Goal: Information Seeking & Learning: Learn about a topic

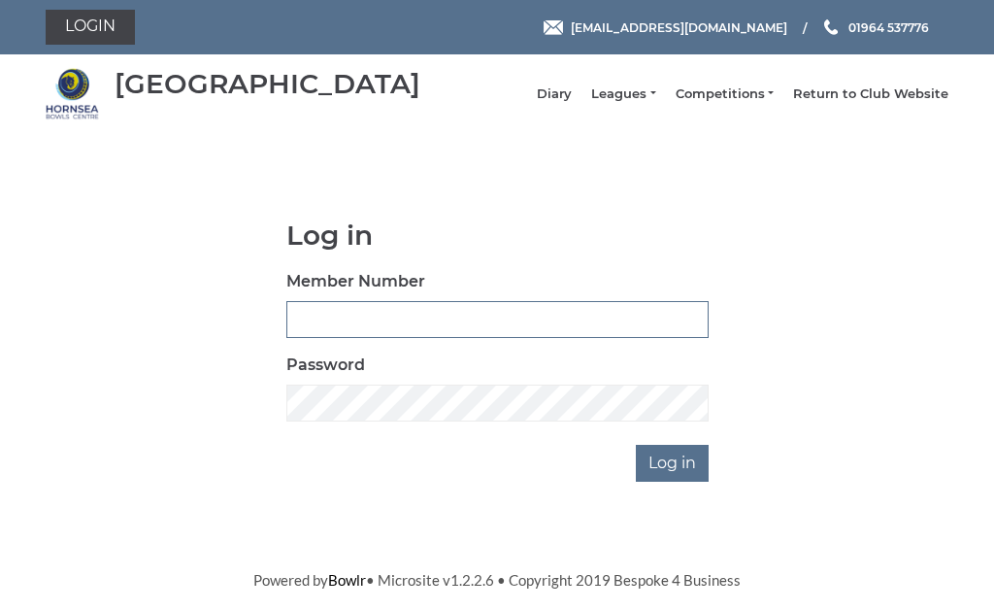
click at [362, 322] on input "Member Number" at bounding box center [497, 319] width 422 height 37
type input "0248"
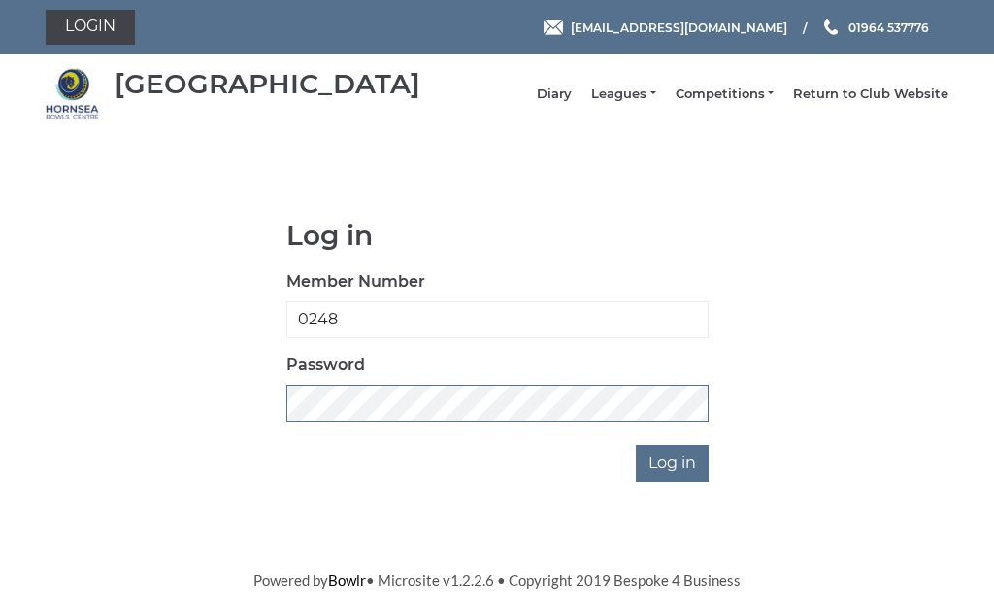
scroll to position [278, 0]
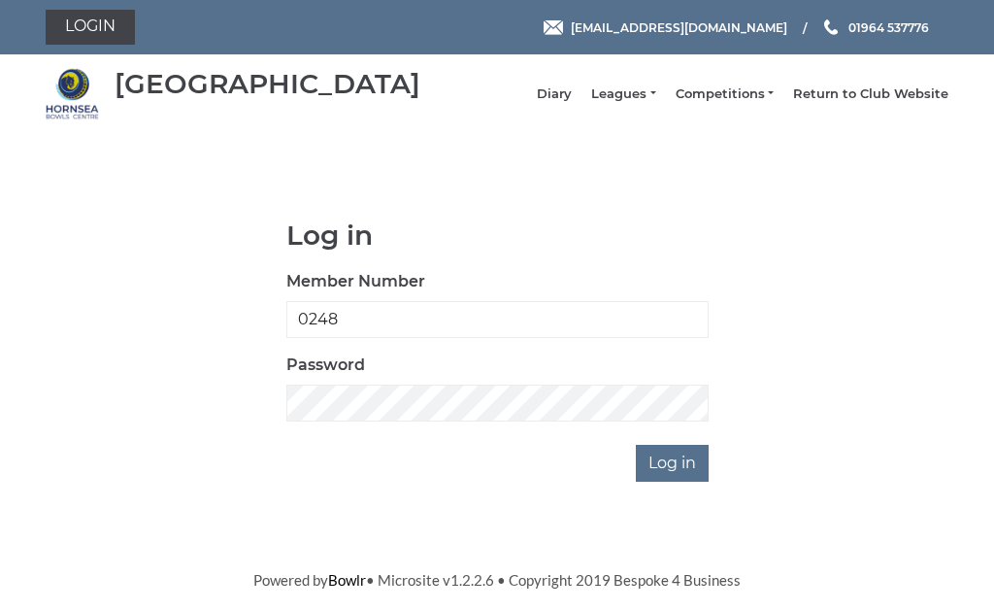
click at [697, 445] on input "Log in" at bounding box center [672, 463] width 73 height 37
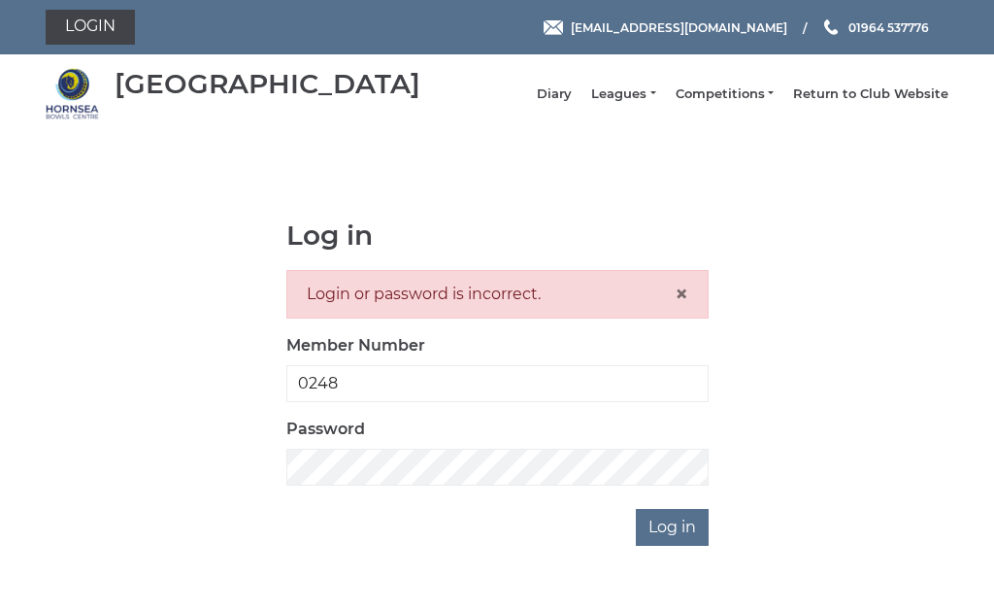
click at [652, 101] on link "Leagues" at bounding box center [623, 93] width 64 height 17
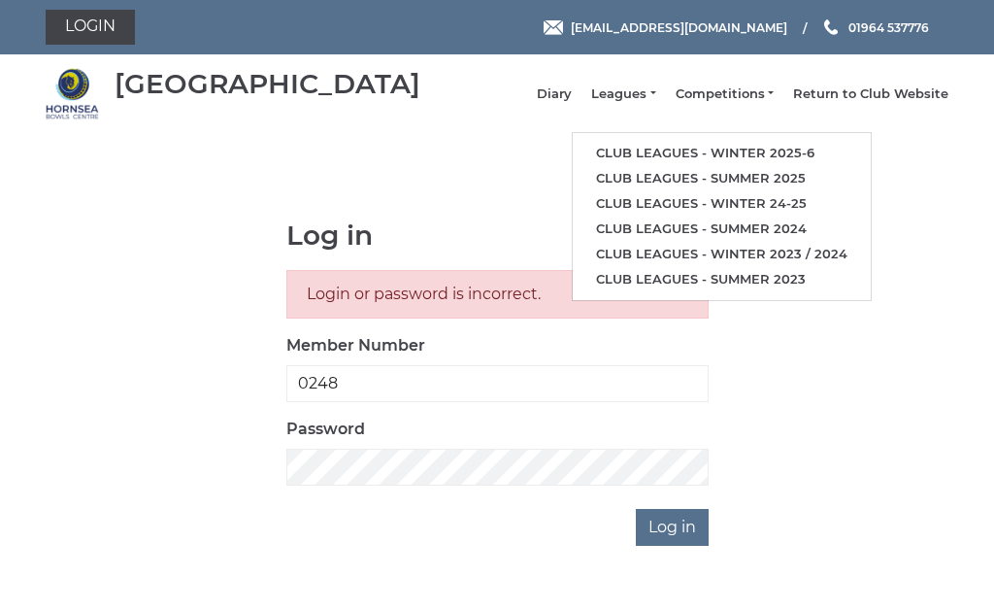
click at [779, 154] on link "Club leagues - Winter 2025-6" at bounding box center [722, 153] width 298 height 25
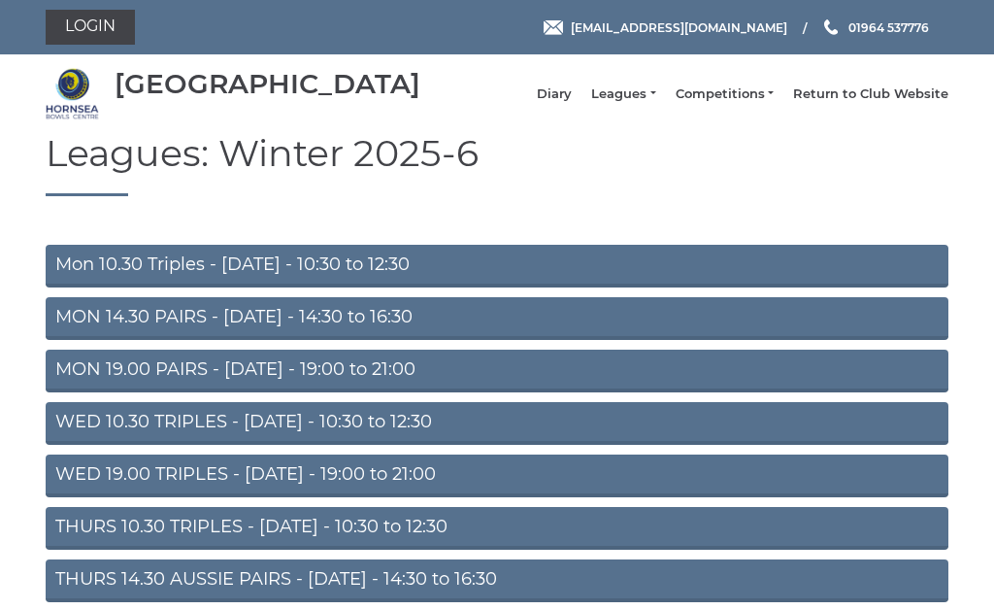
click at [379, 280] on link "Mon 10.30 Triples - [DATE] - 10:30 to 12:30" at bounding box center [497, 266] width 903 height 43
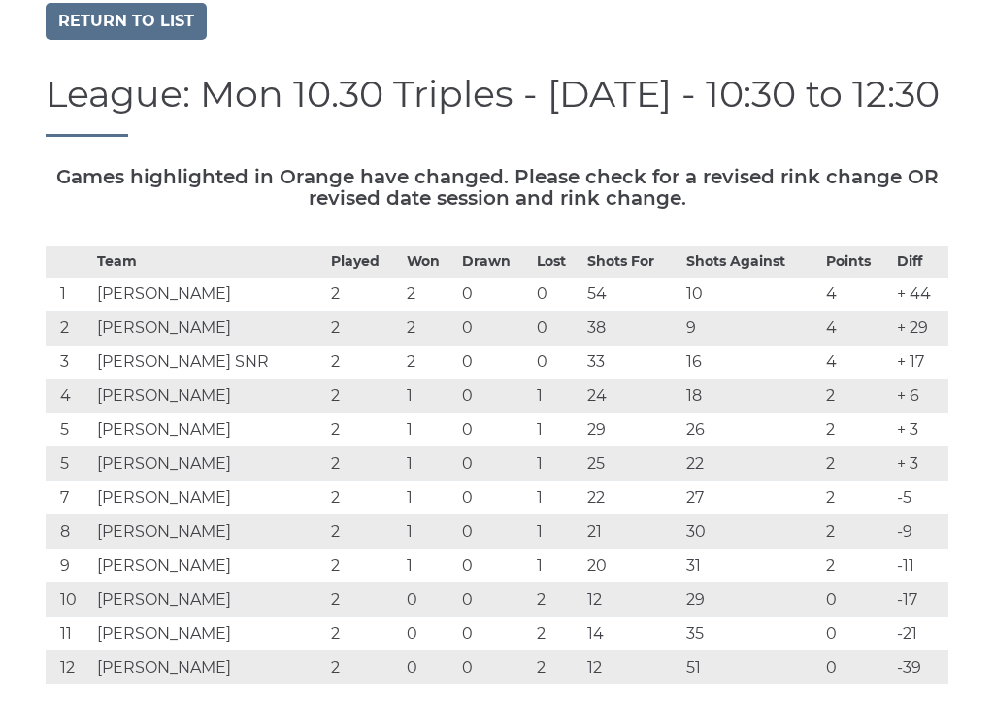
scroll to position [131, 0]
click at [136, 25] on link "Return to list" at bounding box center [126, 20] width 161 height 37
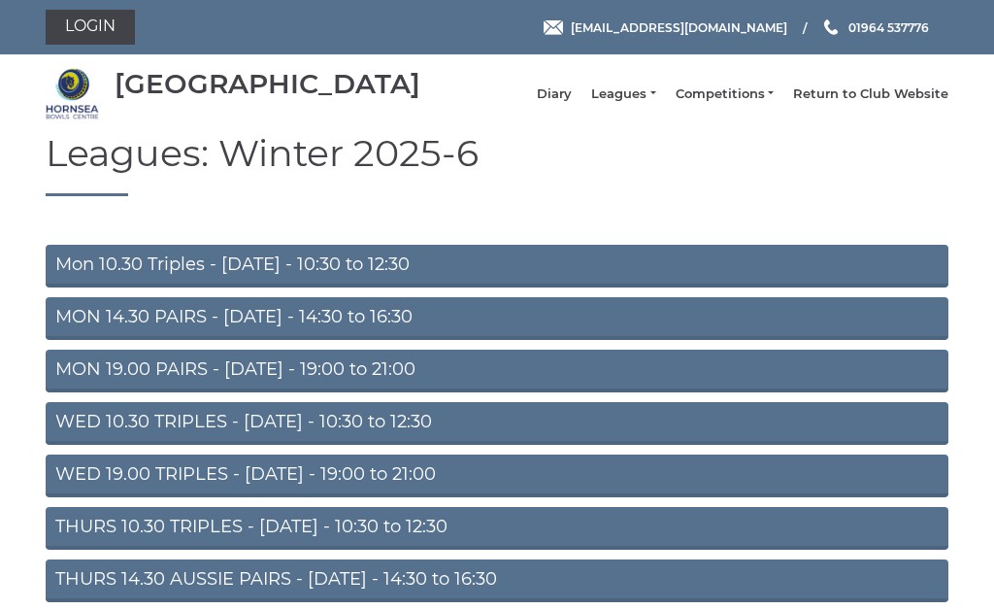
click at [369, 331] on link "MON 14.30 PAIRS - [DATE] - 14:30 to 16:30" at bounding box center [497, 318] width 903 height 43
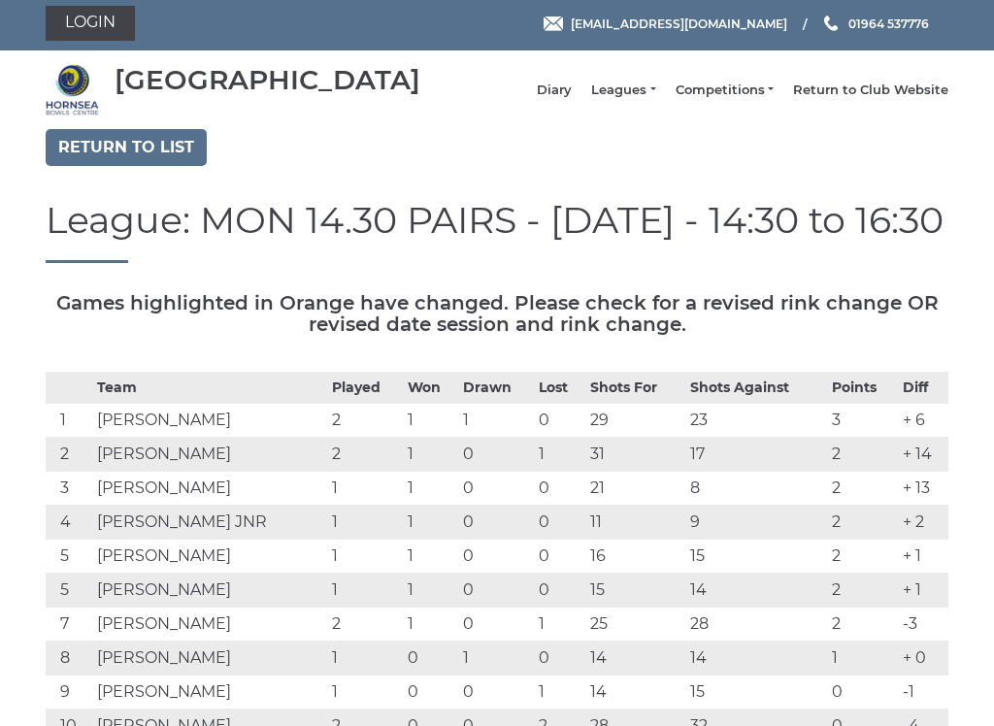
scroll to position [3, 0]
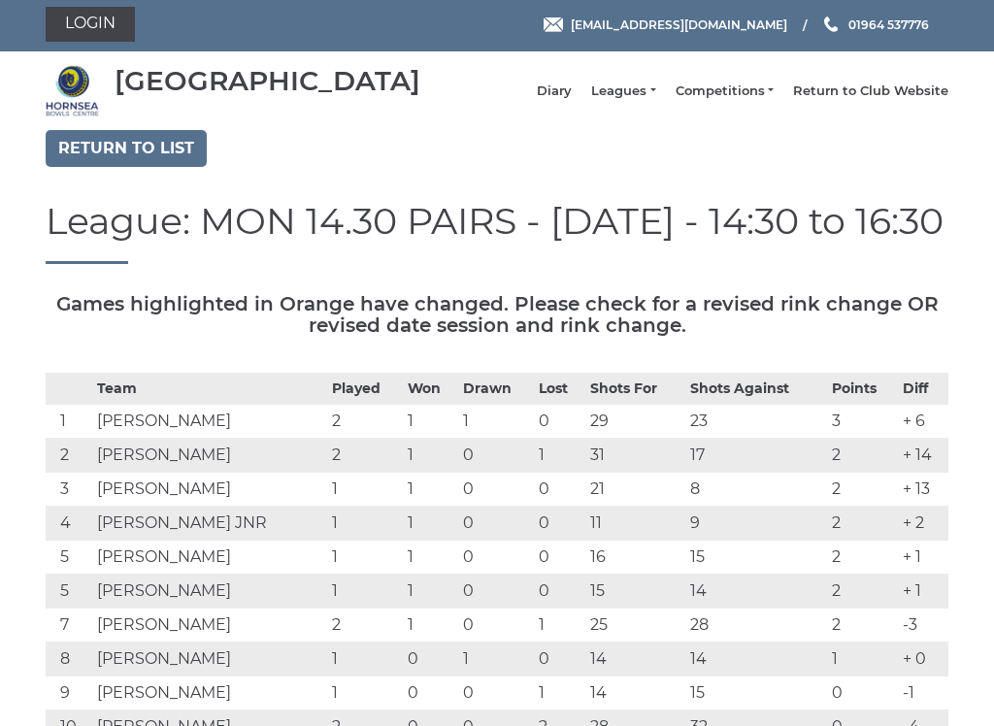
click at [140, 147] on link "Return to list" at bounding box center [126, 148] width 161 height 37
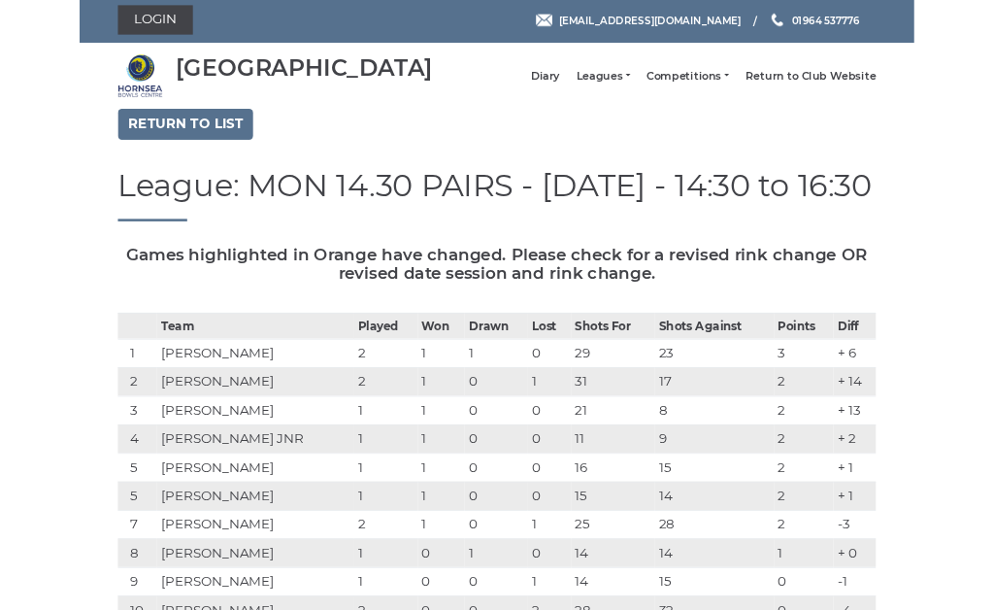
scroll to position [65, 0]
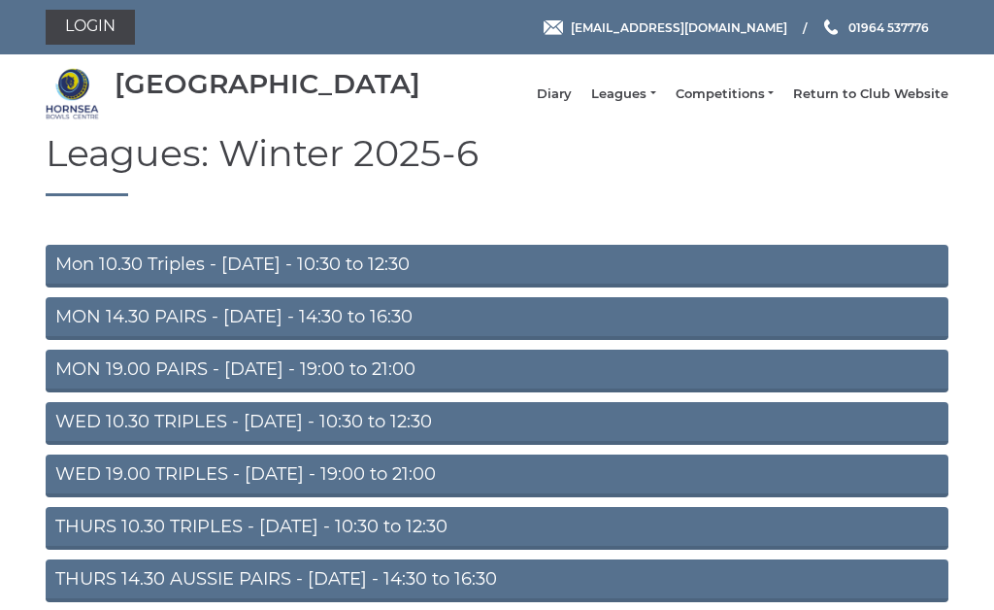
click at [367, 378] on link "MON 19.00 PAIRS - [DATE] - 19:00 to 21:00" at bounding box center [497, 370] width 903 height 43
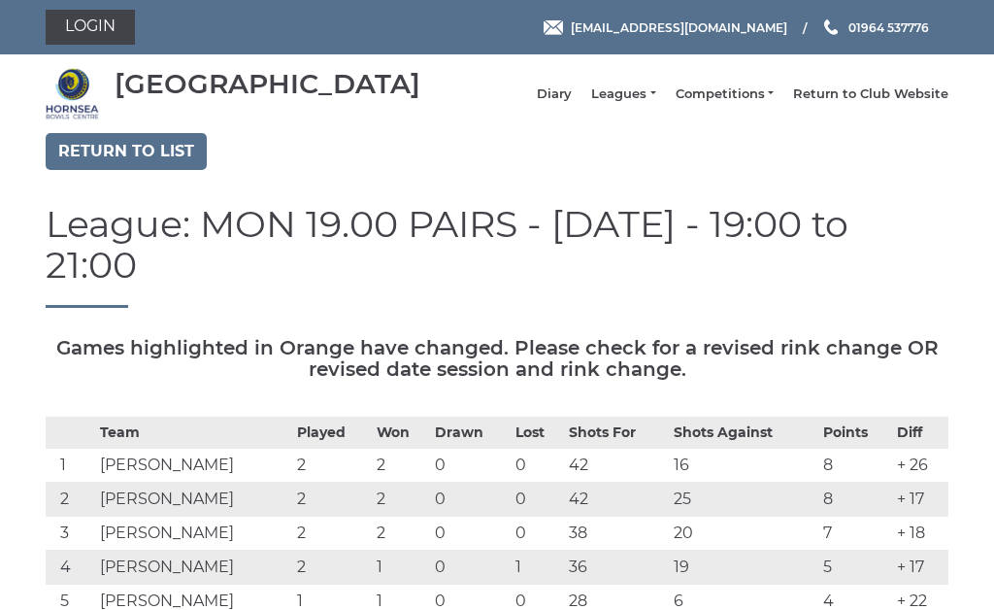
click at [146, 150] on link "Return to list" at bounding box center [126, 151] width 161 height 37
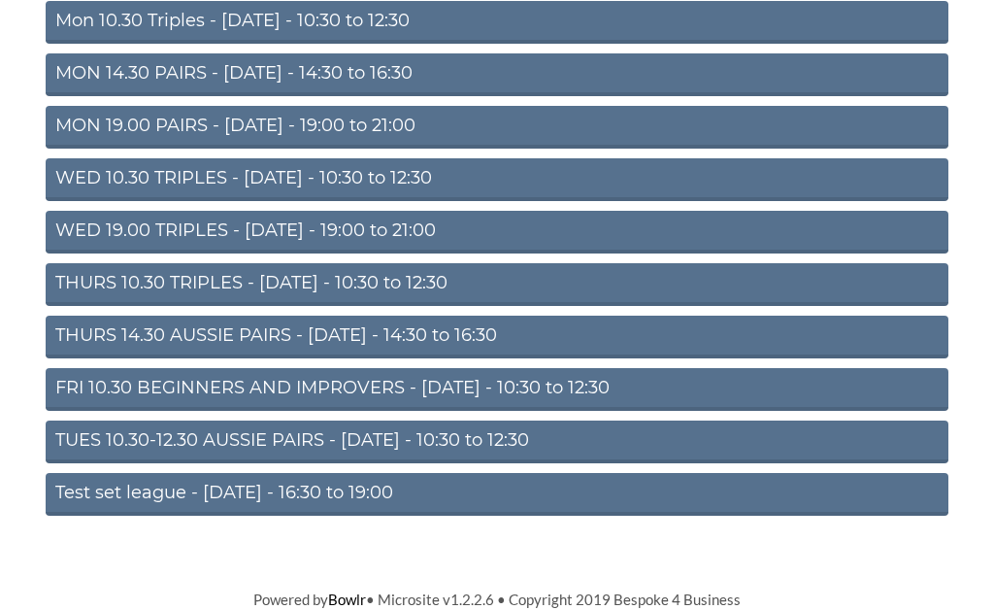
scroll to position [257, 0]
click at [426, 433] on link "TUES 10.30-12.30 AUSSIE PAIRS - [DATE] - 10:30 to 12:30" at bounding box center [497, 441] width 903 height 43
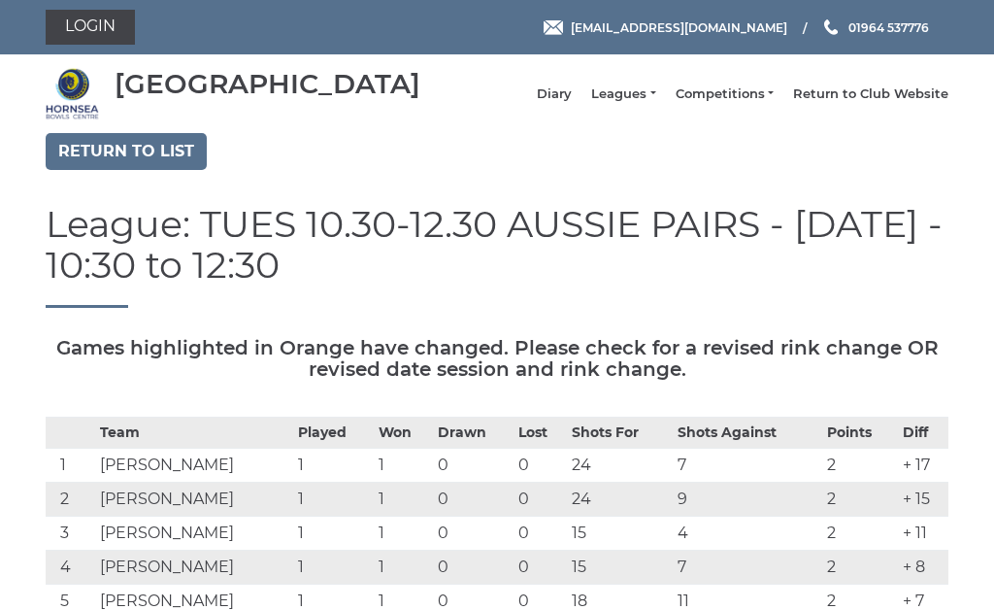
click at [141, 153] on link "Return to list" at bounding box center [126, 151] width 161 height 37
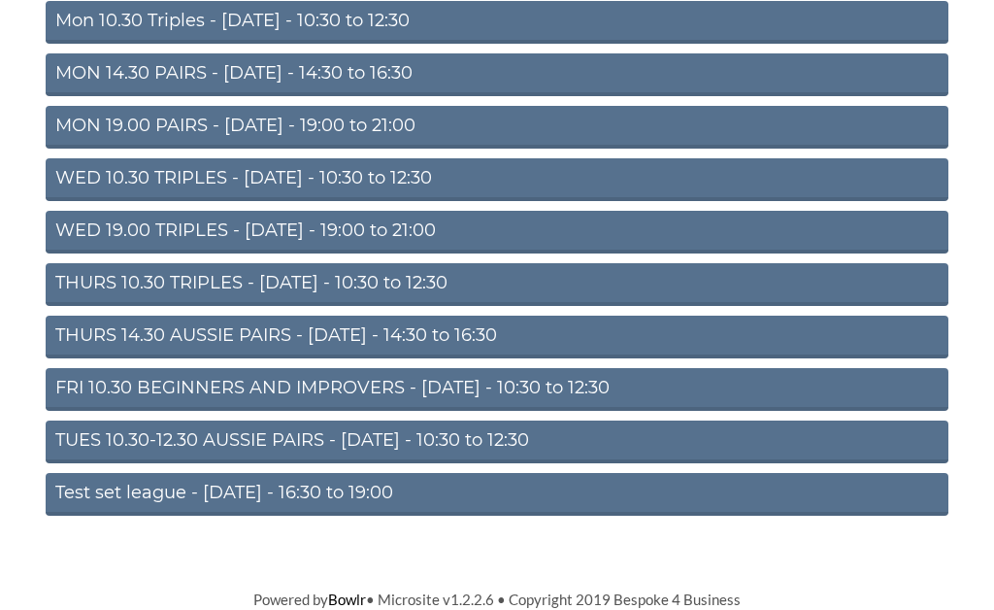
scroll to position [257, 0]
click at [399, 276] on link "THURS 10.30 TRIPLES - Thursday - 10:30 to 12:30" at bounding box center [497, 284] width 903 height 43
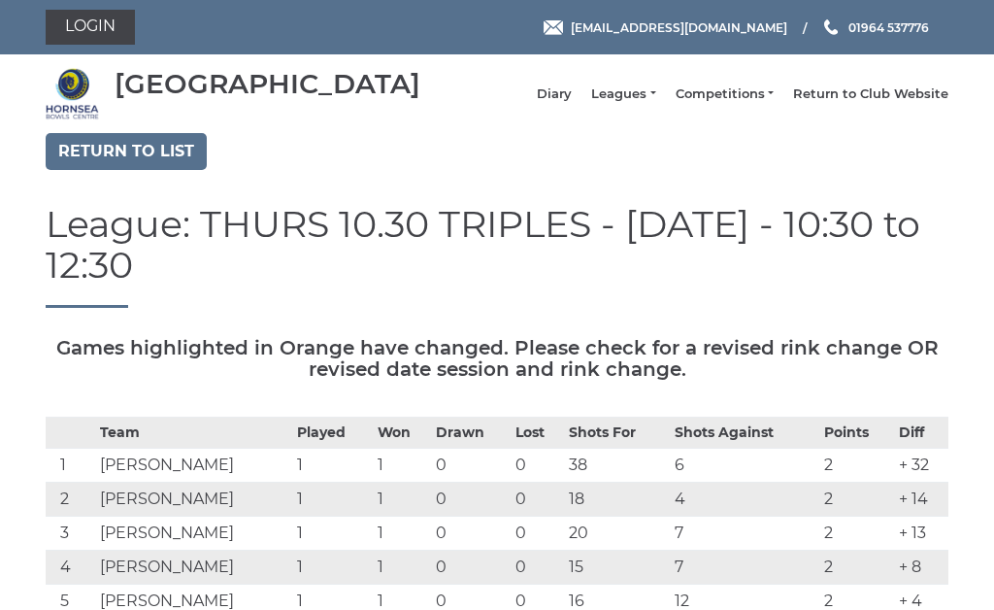
click at [142, 149] on link "Return to list" at bounding box center [126, 151] width 161 height 37
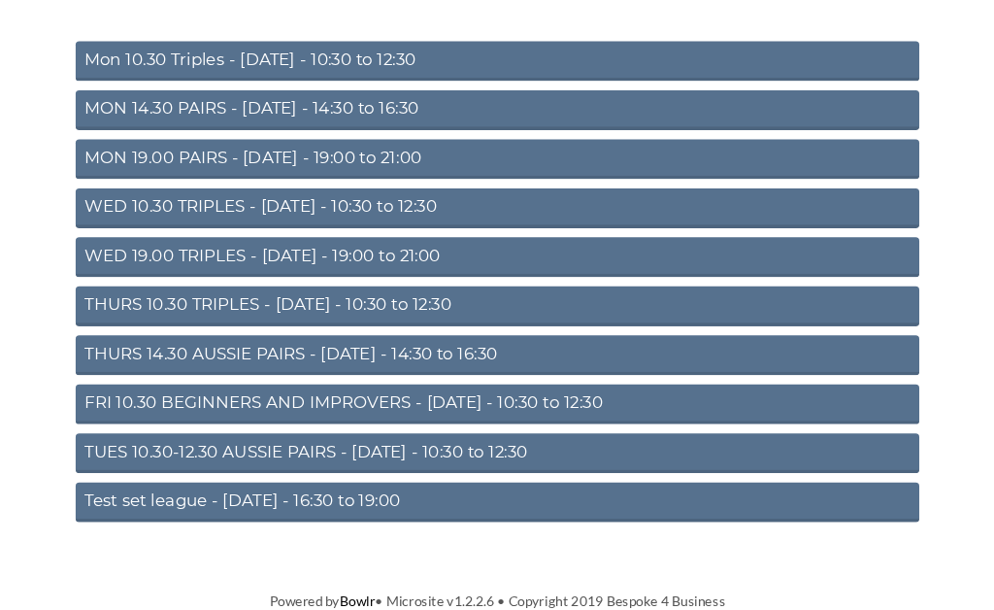
scroll to position [212, 0]
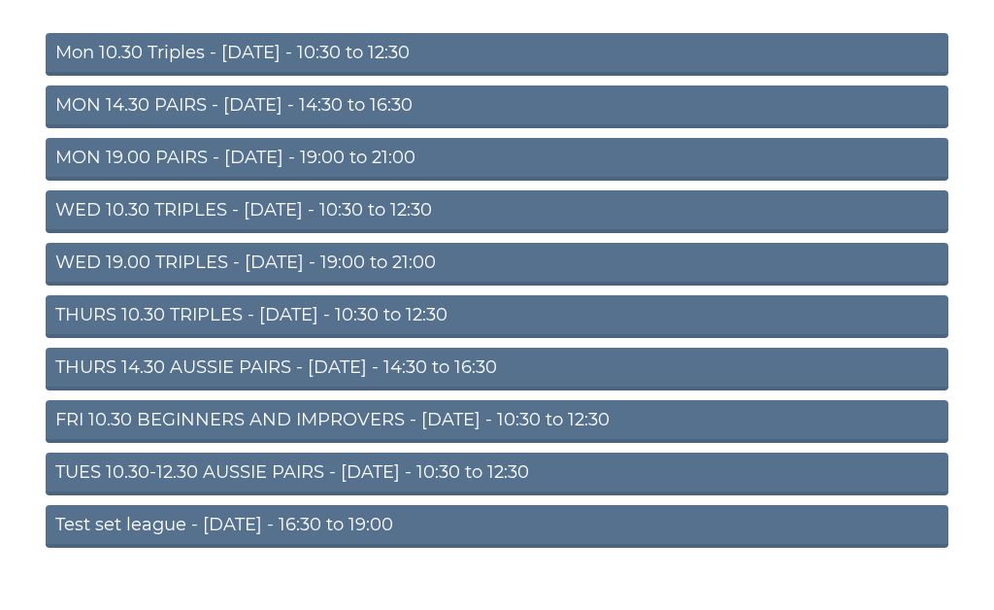
click at [379, 475] on link "TUES 10.30-12.30 AUSSIE PAIRS - [DATE] - 10:30 to 12:30" at bounding box center [497, 473] width 903 height 43
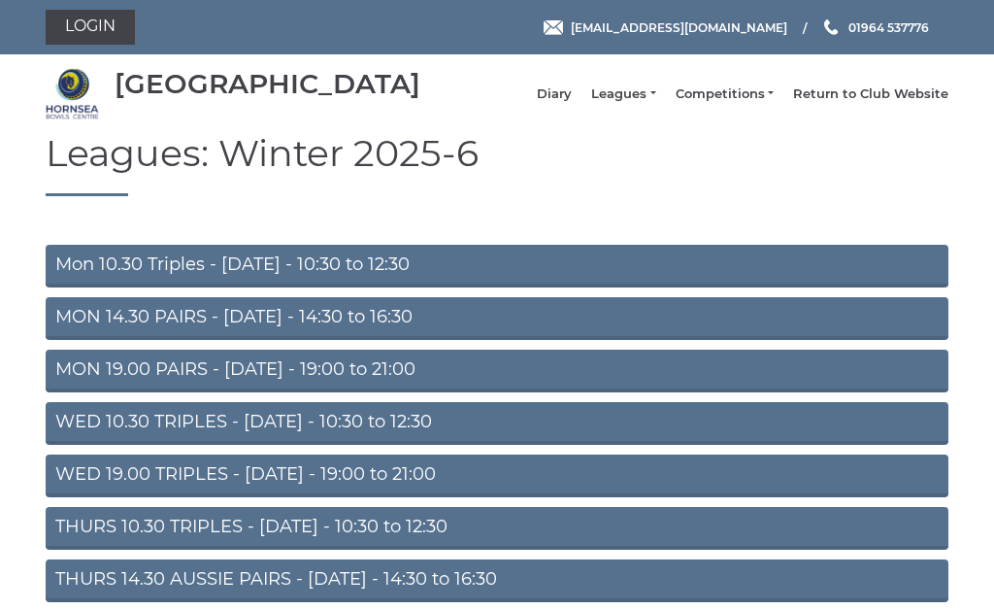
scroll to position [212, 0]
